Goal: Information Seeking & Learning: Learn about a topic

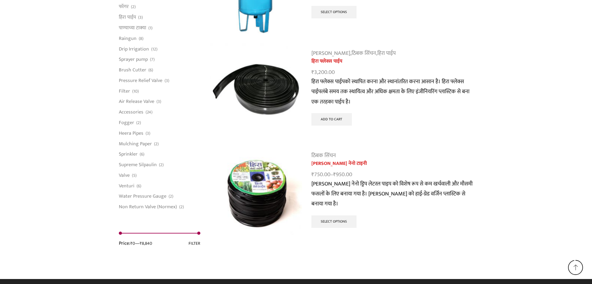
scroll to position [1049, 0]
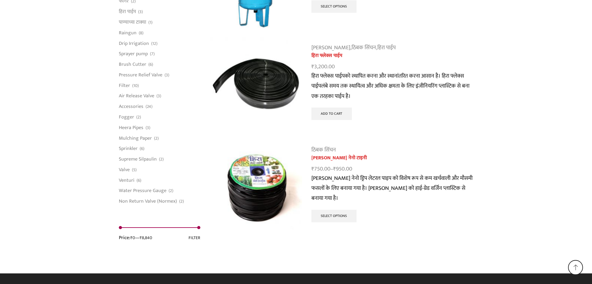
click at [267, 182] on img at bounding box center [256, 185] width 92 height 92
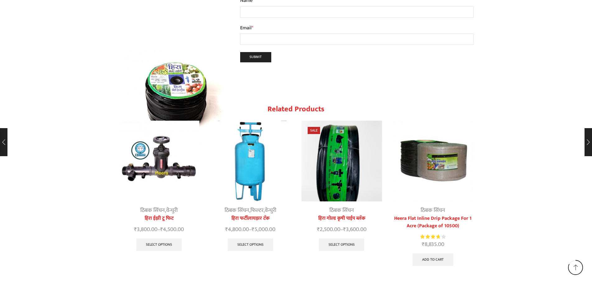
scroll to position [732, 0]
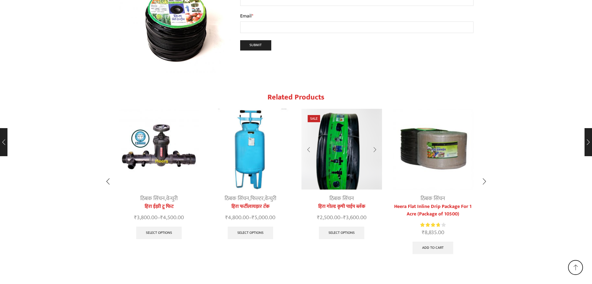
click at [353, 135] on img "3 / 10" at bounding box center [342, 149] width 81 height 81
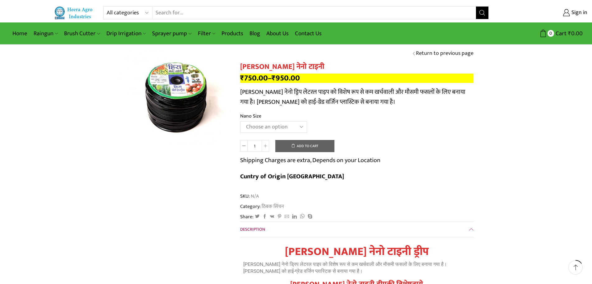
scroll to position [114, 0]
